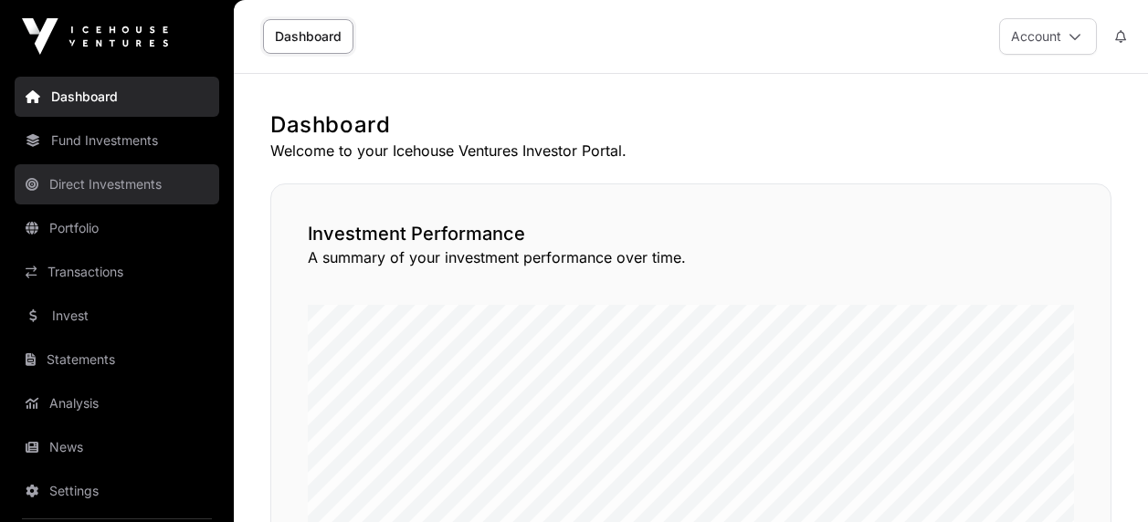
scroll to position [958, 0]
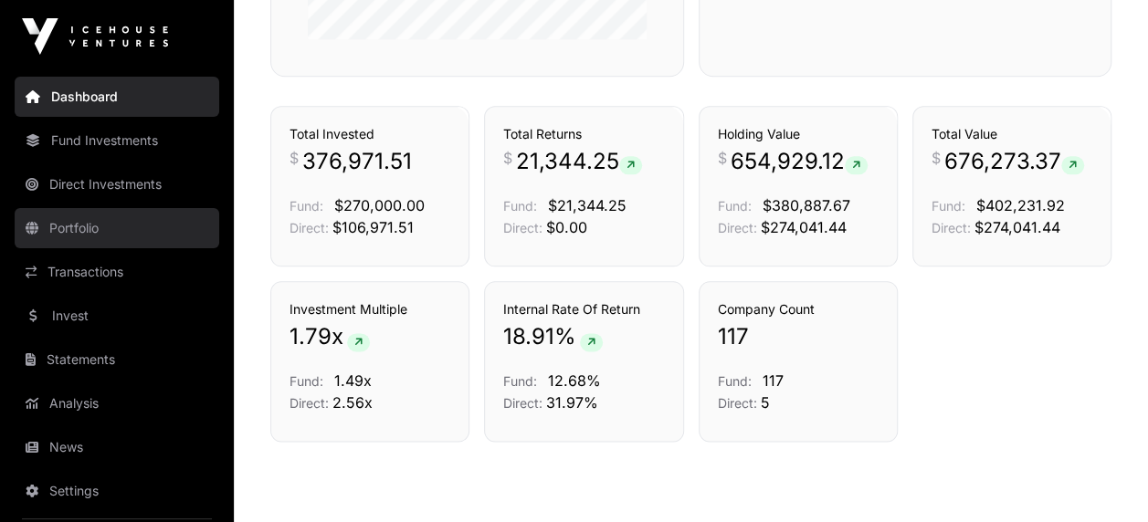
click at [100, 216] on link "Portfolio" at bounding box center [117, 228] width 205 height 40
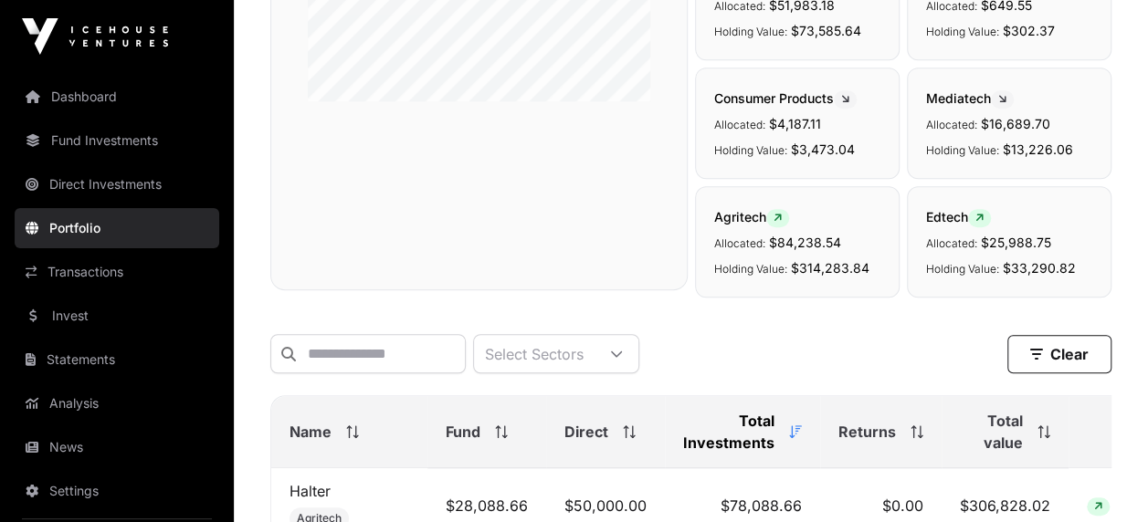
scroll to position [451, 0]
click at [392, 349] on input "text" at bounding box center [367, 352] width 195 height 39
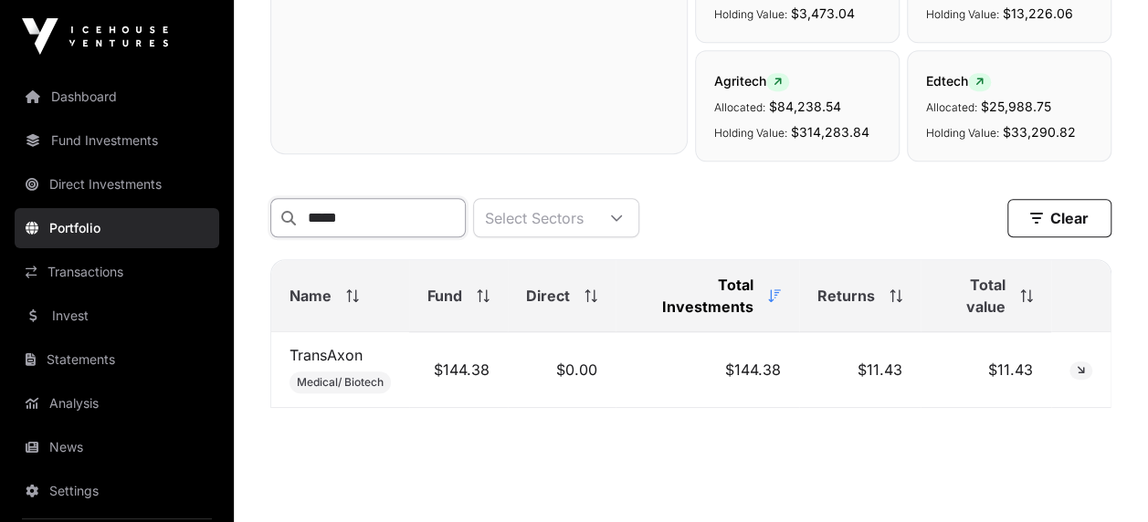
scroll to position [593, 0]
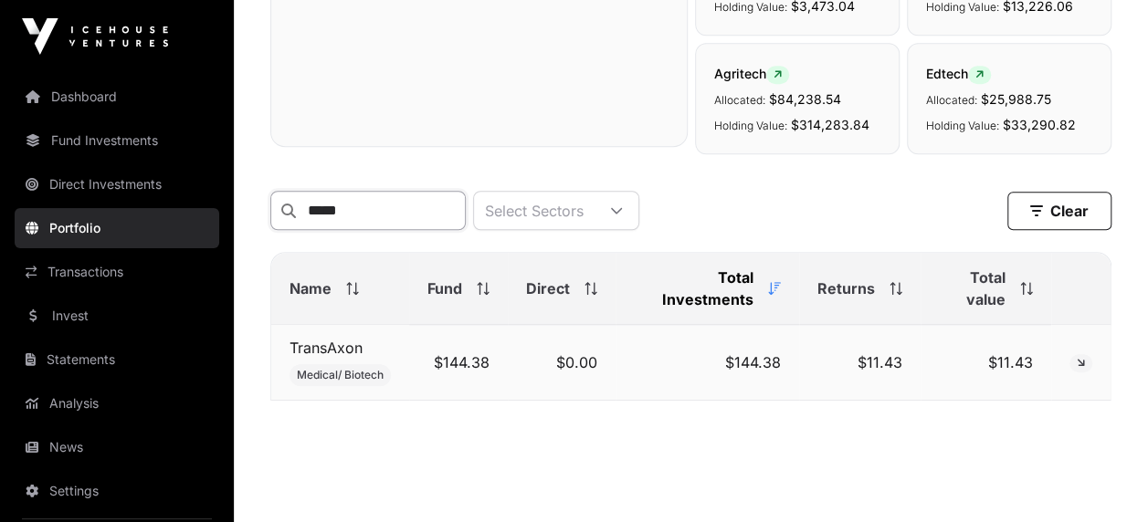
type input "*****"
click at [460, 376] on td "$144.38" at bounding box center [458, 363] width 99 height 76
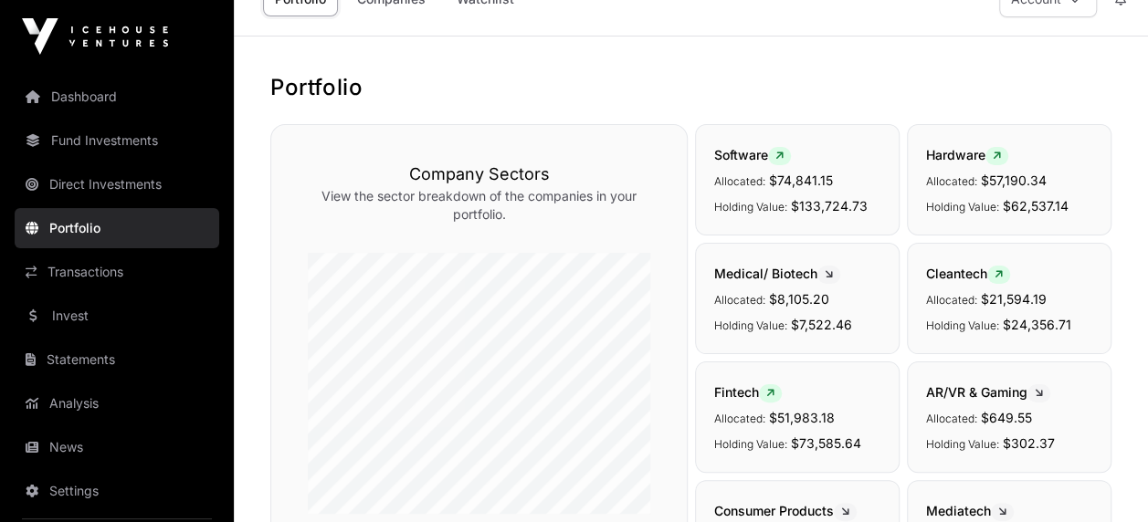
scroll to position [37, 0]
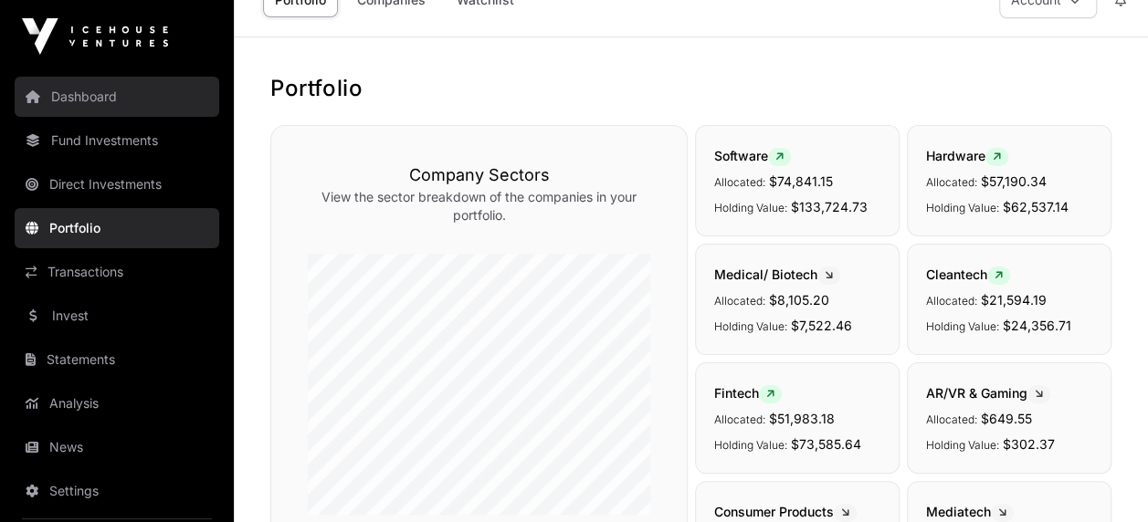
click at [117, 98] on link "Dashboard" at bounding box center [117, 97] width 205 height 40
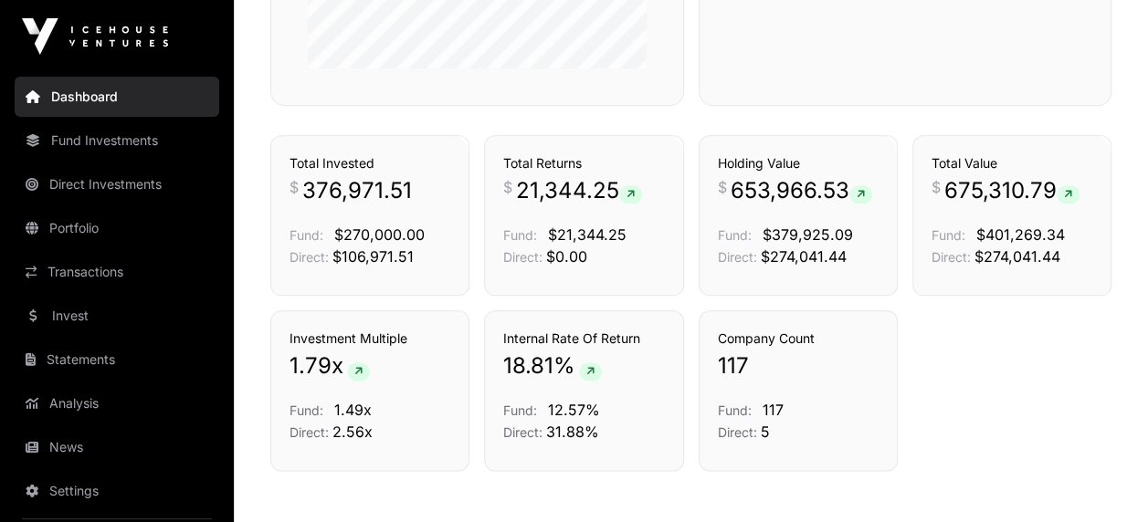
scroll to position [1029, 0]
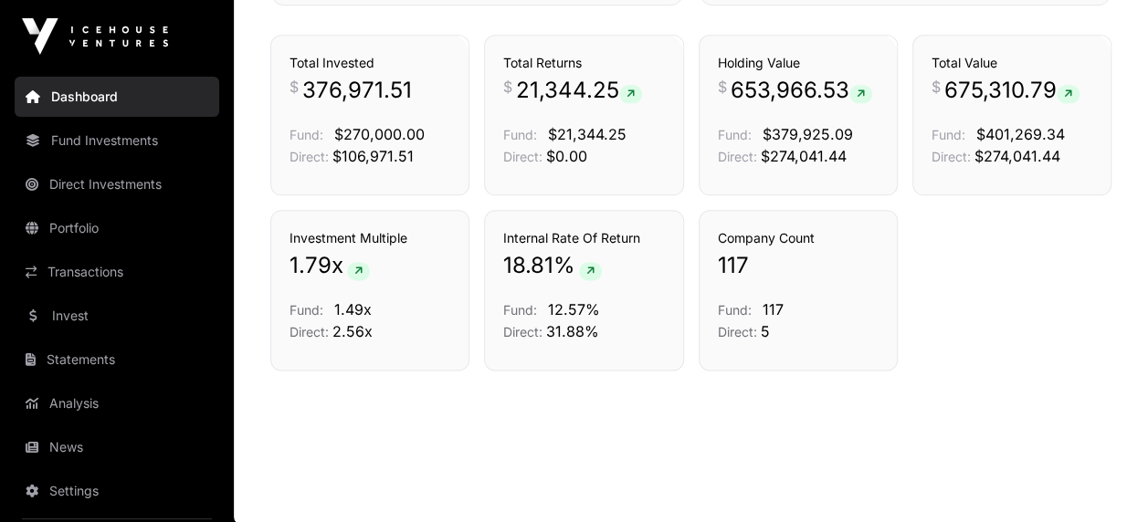
click at [122, 94] on link "Dashboard" at bounding box center [117, 97] width 205 height 40
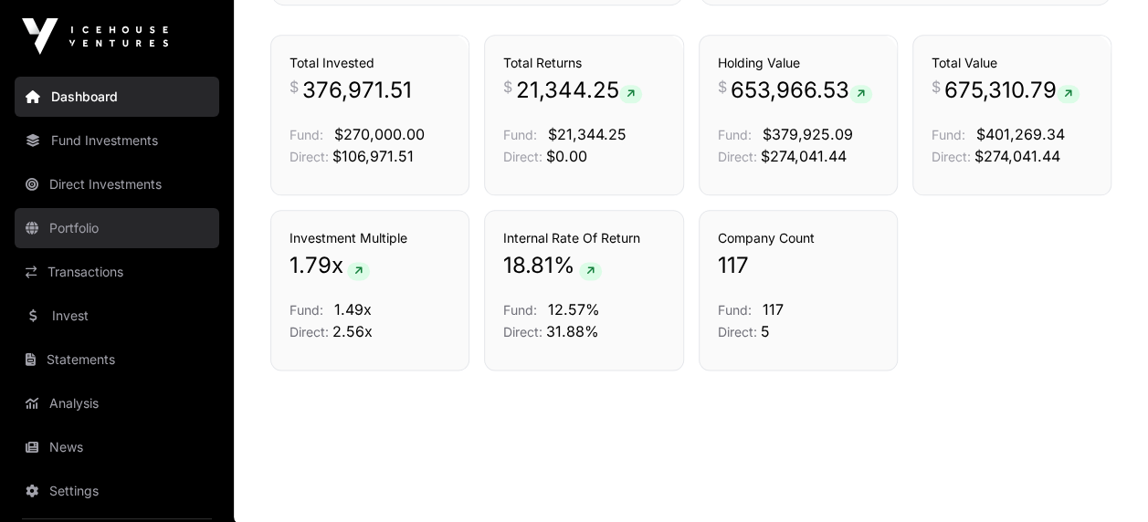
click at [86, 226] on link "Portfolio" at bounding box center [117, 228] width 205 height 40
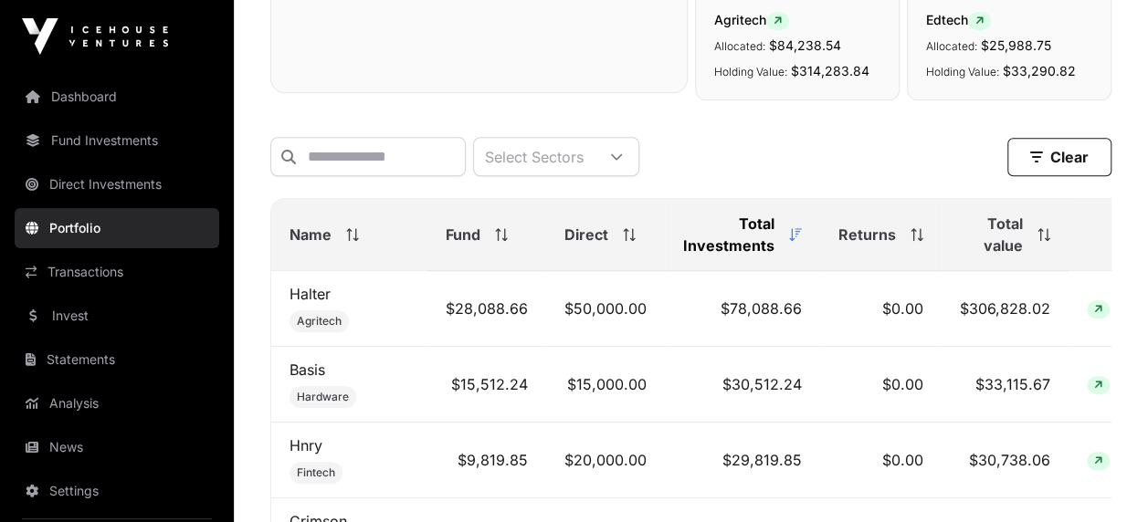
scroll to position [650, 0]
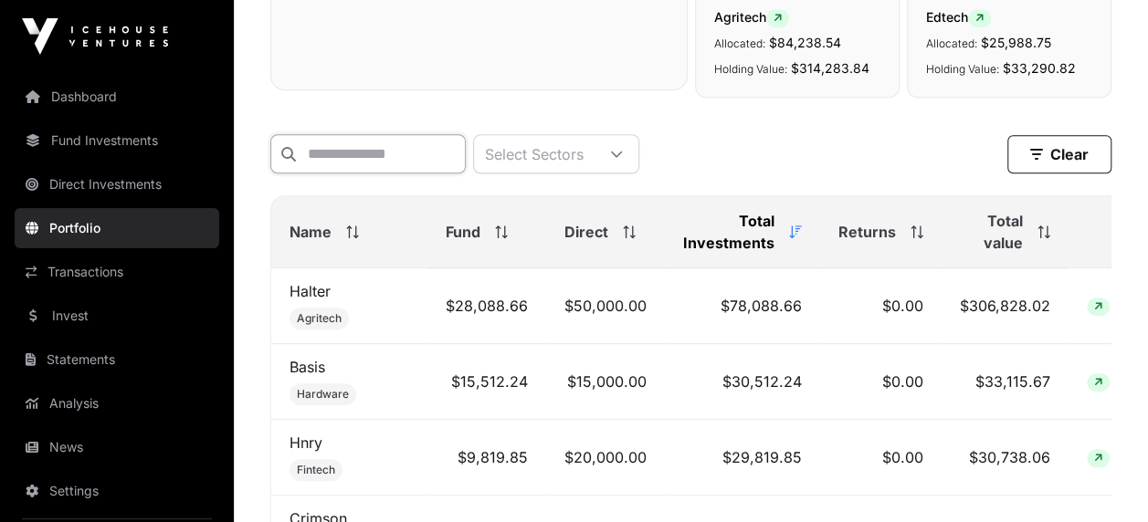
click at [380, 143] on input "text" at bounding box center [367, 153] width 195 height 39
click at [380, 143] on input "**" at bounding box center [367, 153] width 195 height 39
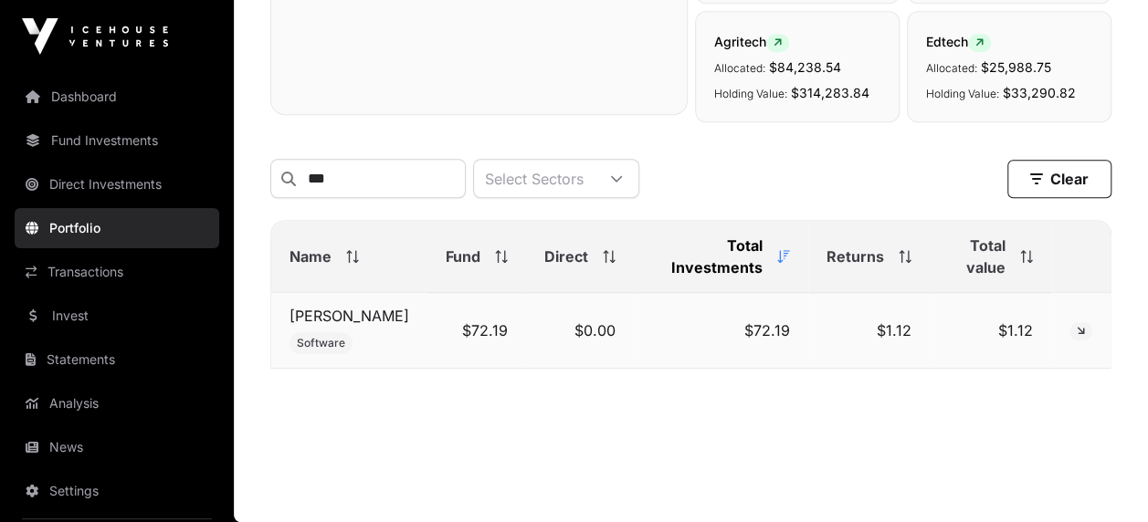
click at [875, 293] on td "$1.12" at bounding box center [868, 331] width 121 height 76
drag, startPoint x: 402, startPoint y: 157, endPoint x: 222, endPoint y: 151, distance: 180.0
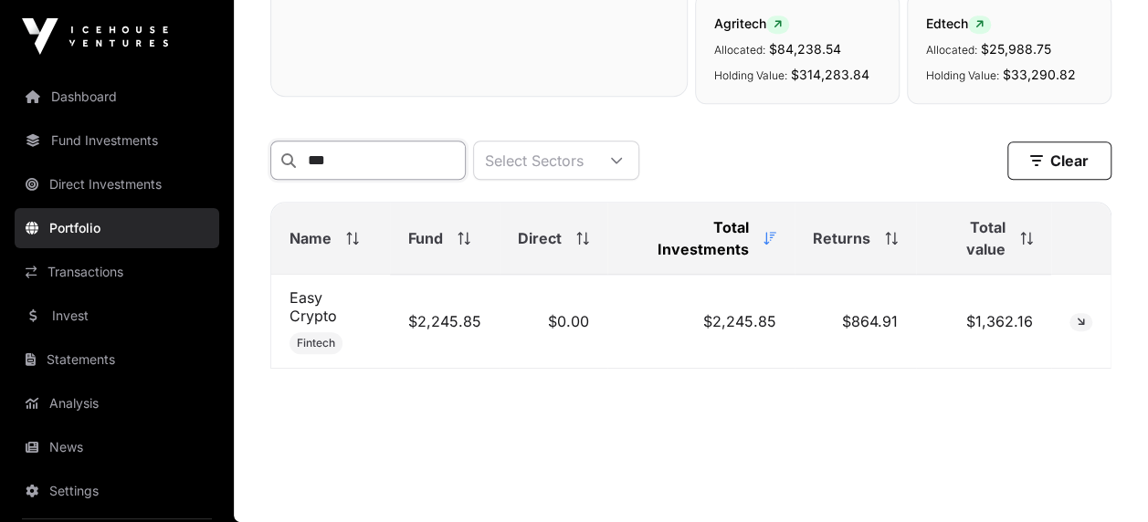
type input "***"
